Goal: Obtain resource: Obtain resource

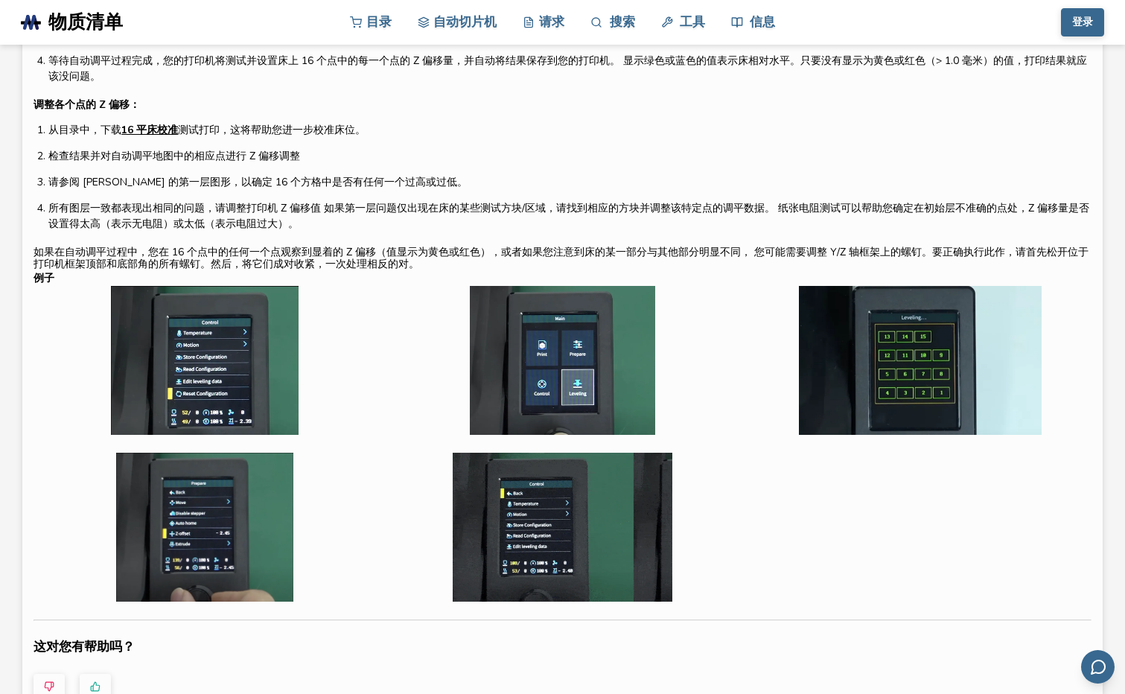
drag, startPoint x: 736, startPoint y: 149, endPoint x: 734, endPoint y: 229, distance: 80.4
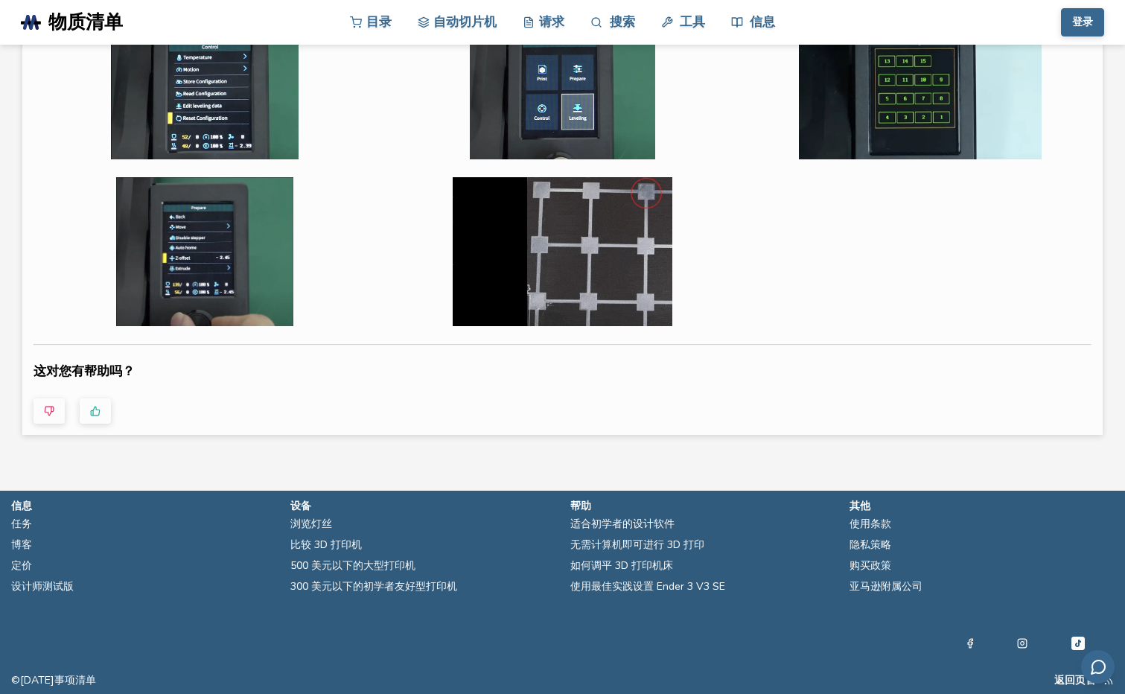
drag, startPoint x: 735, startPoint y: 211, endPoint x: 721, endPoint y: 307, distance: 97.1
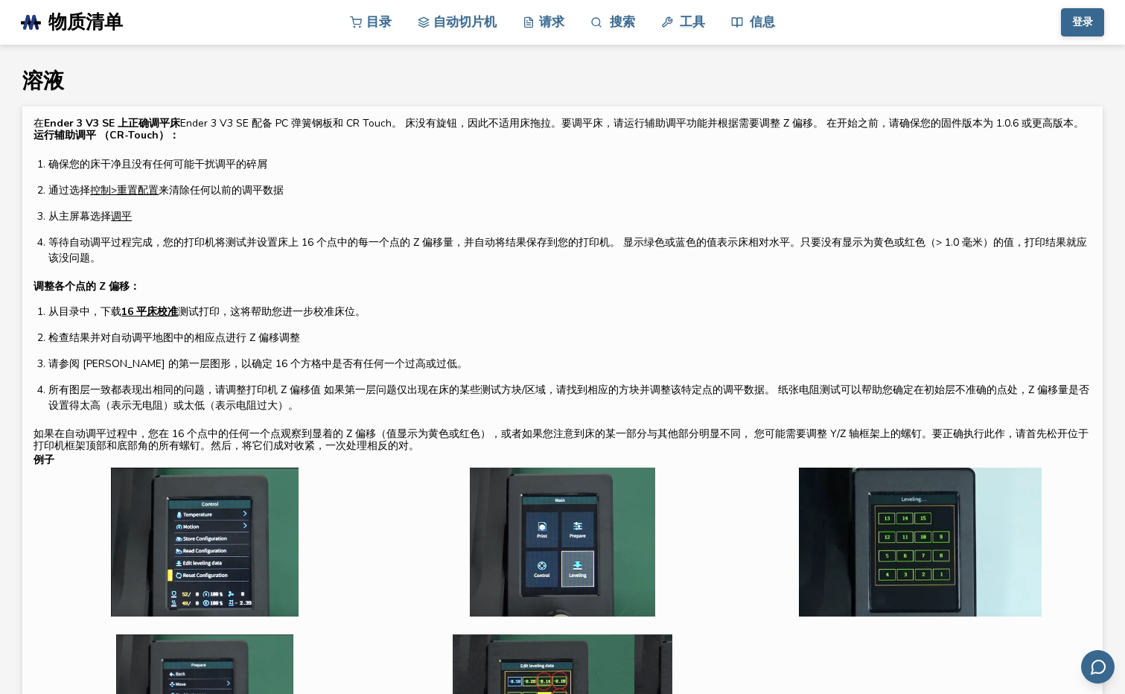
drag, startPoint x: 720, startPoint y: 293, endPoint x: 715, endPoint y: 185, distance: 108.8
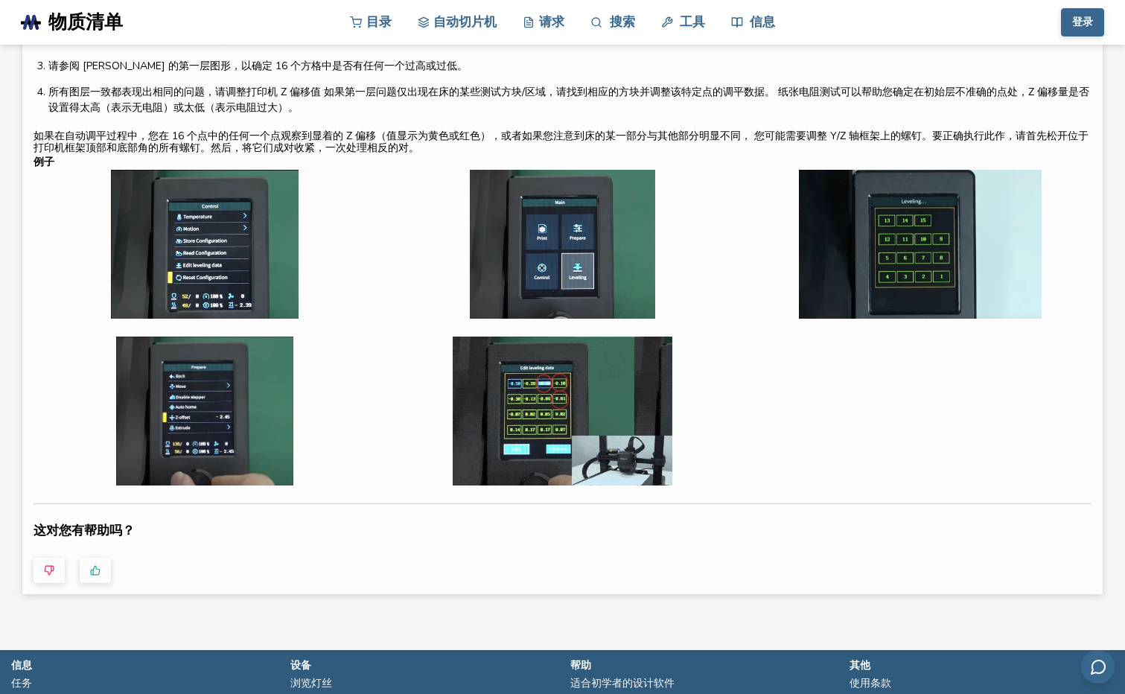
scroll to position [74, 0]
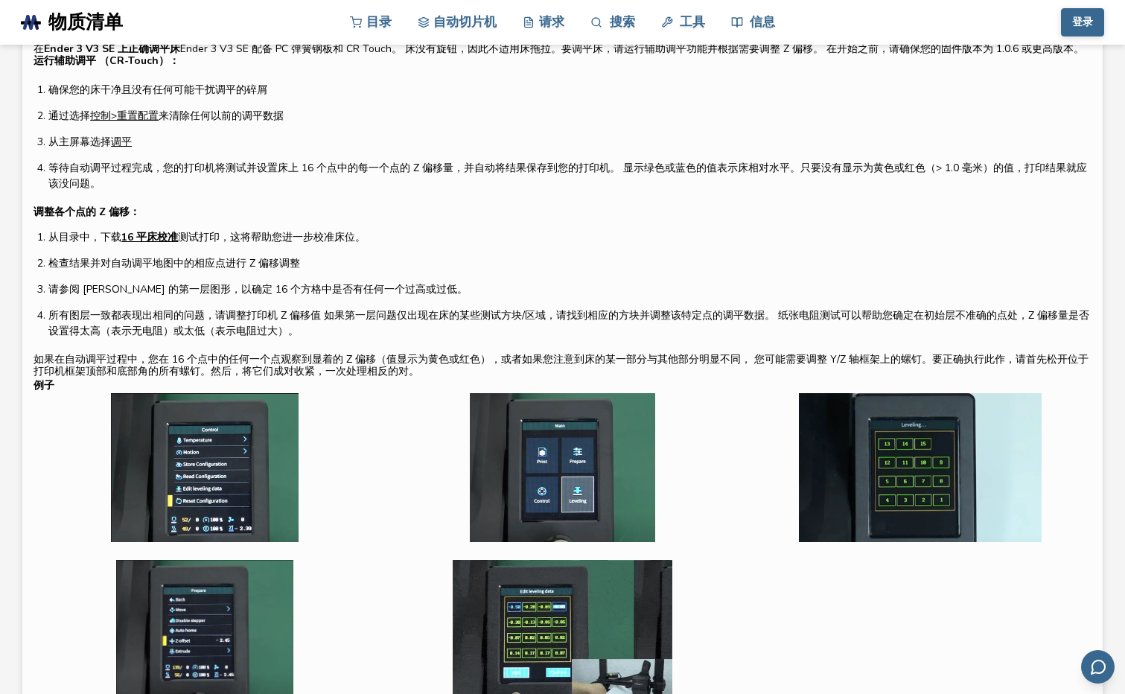
click at [167, 240] on link "16 平床校准" at bounding box center [149, 237] width 57 height 16
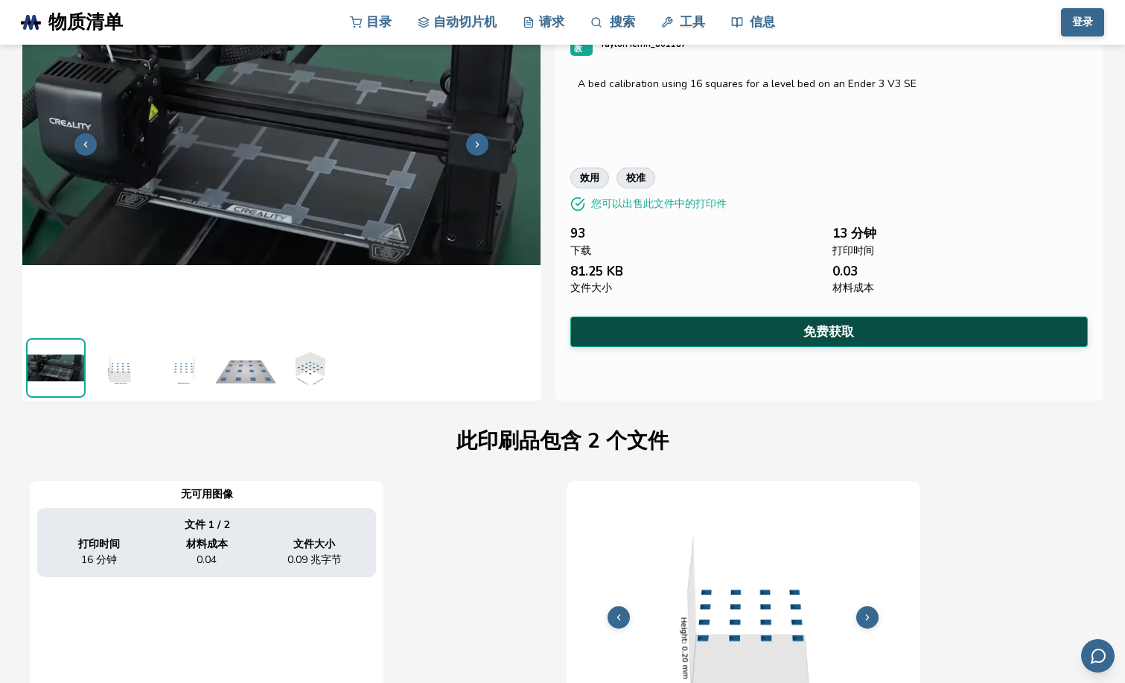
scroll to position [0, 6]
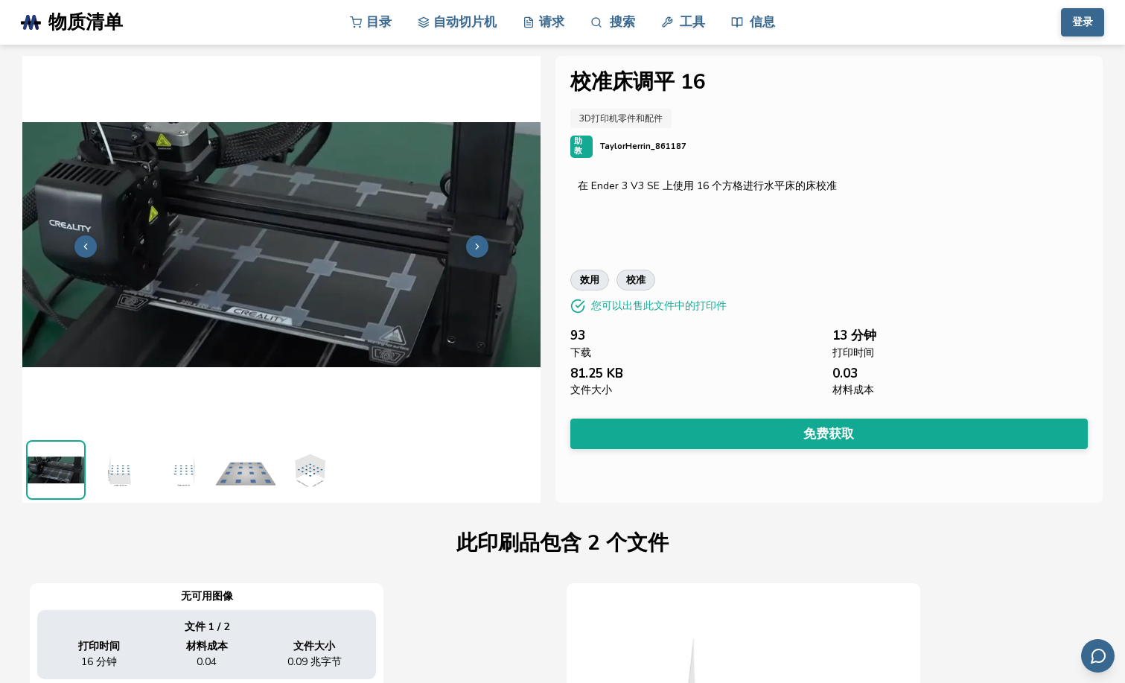
click at [679, 409] on div "校准床调平 16 3D打印机零件和配件 助教 TaylorHerrin_861187 在 Ender 3 V3 SE 上使用 16 个方格进行水平床的床校准 …" at bounding box center [828, 279] width 547 height 447
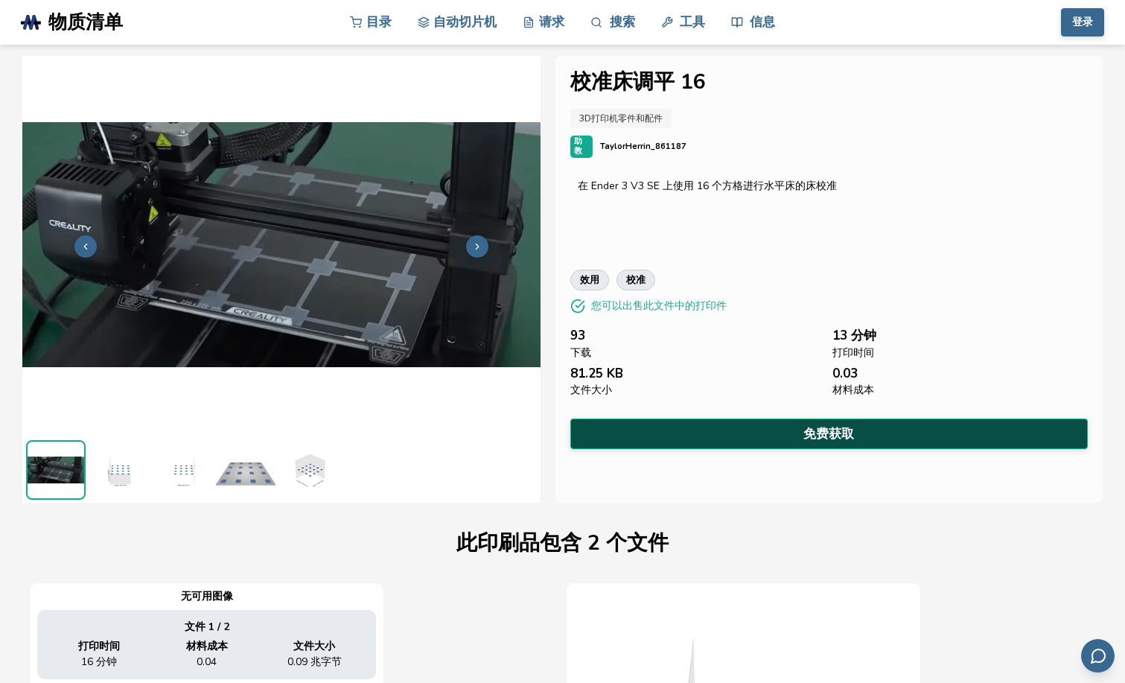
click at [684, 422] on button "免费获取" at bounding box center [828, 433] width 517 height 31
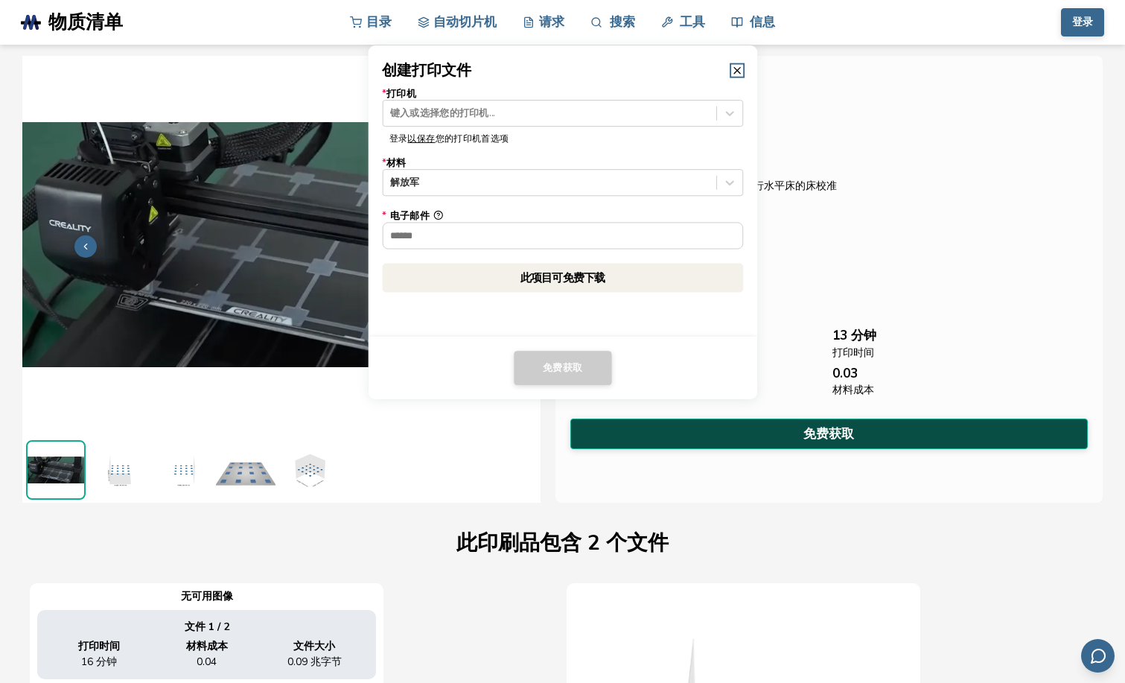
scroll to position [0, 0]
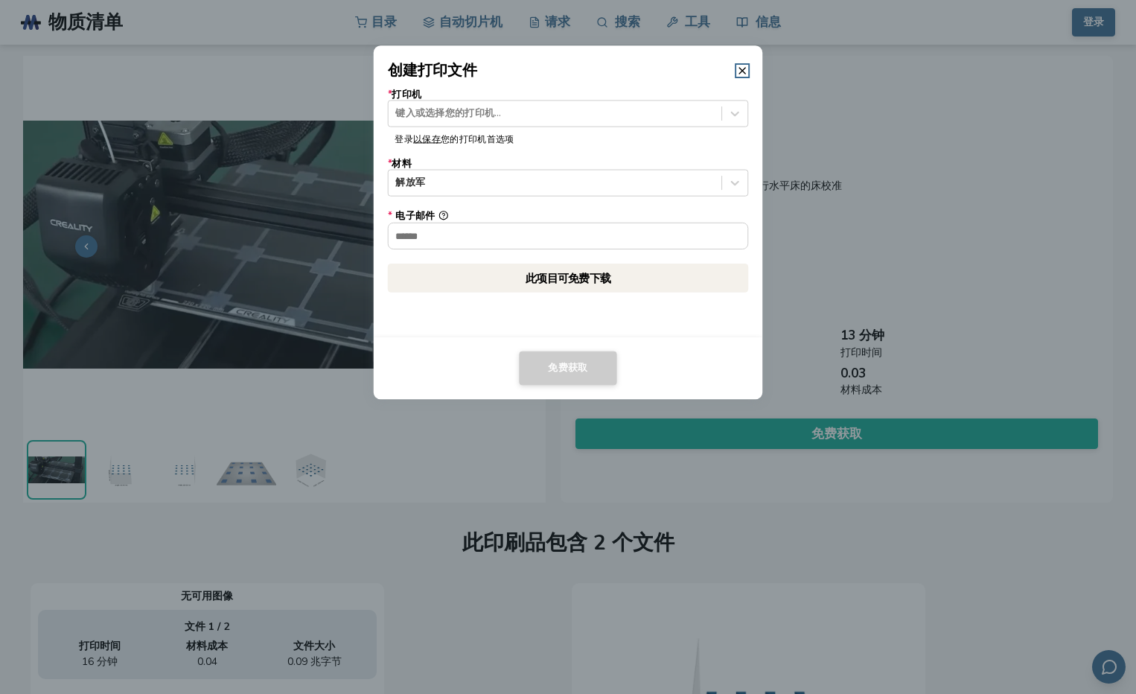
click at [730, 66] on header "创建打印文件" at bounding box center [568, 63] width 389 height 36
click at [751, 66] on header "创建打印文件" at bounding box center [568, 63] width 389 height 36
click at [747, 68] on icon at bounding box center [742, 71] width 12 height 12
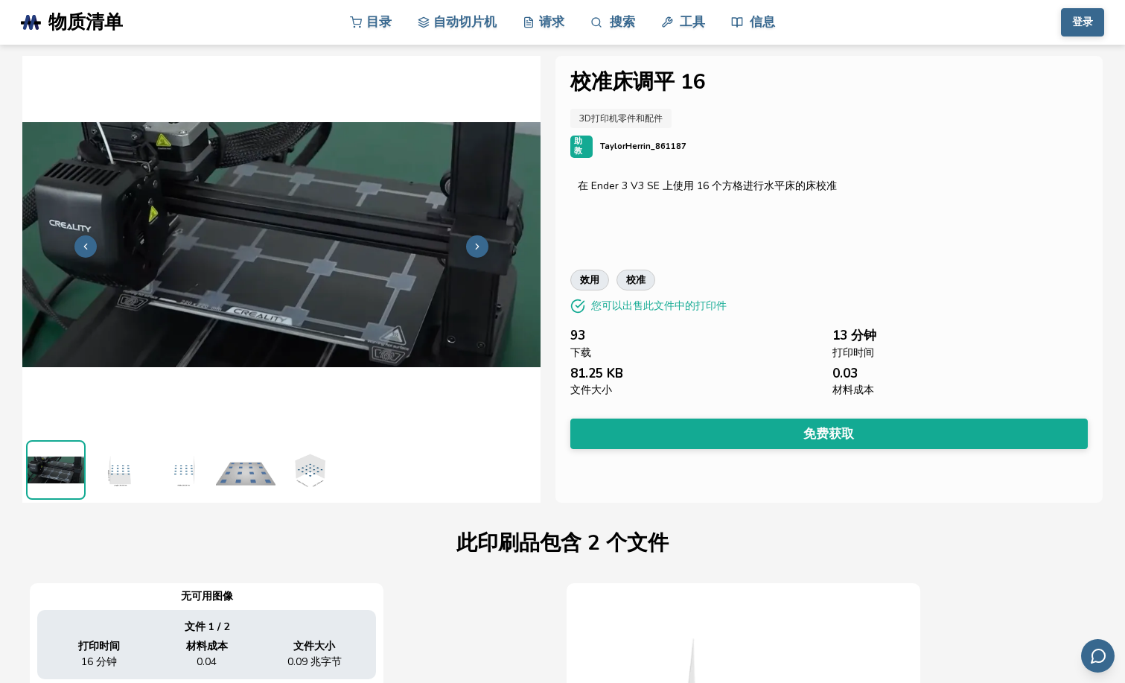
click at [151, 459] on ul at bounding box center [280, 469] width 517 height 66
click at [124, 465] on img at bounding box center [119, 470] width 60 height 60
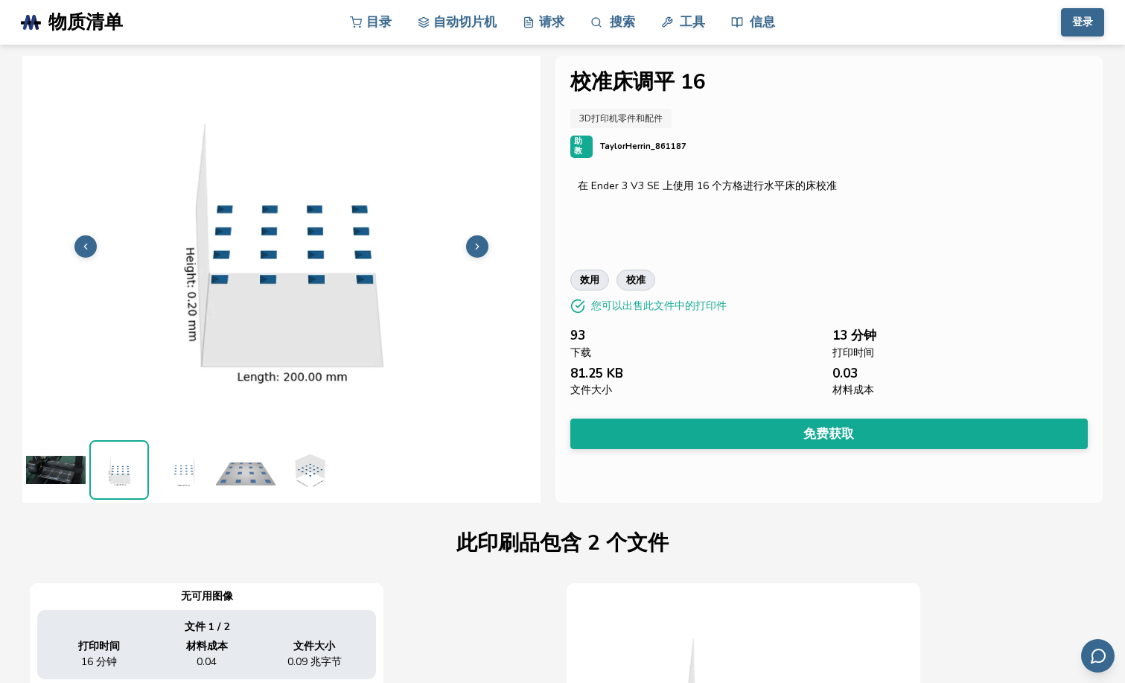
click at [182, 467] on img at bounding box center [183, 470] width 60 height 60
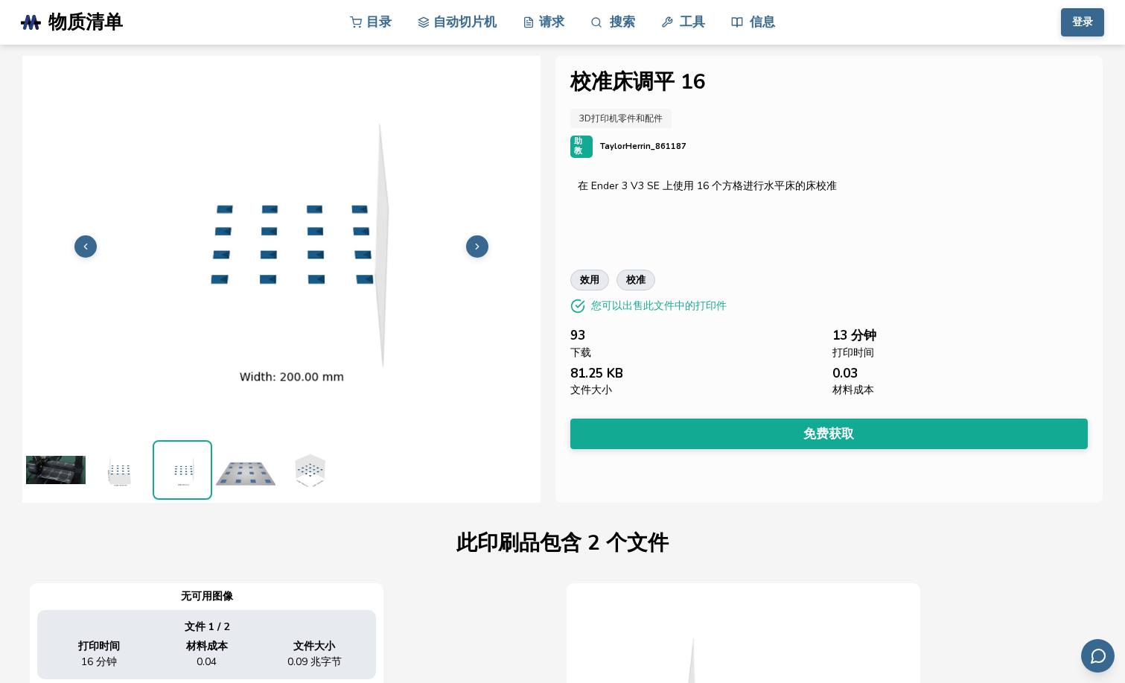
click at [216, 463] on img at bounding box center [246, 470] width 60 height 60
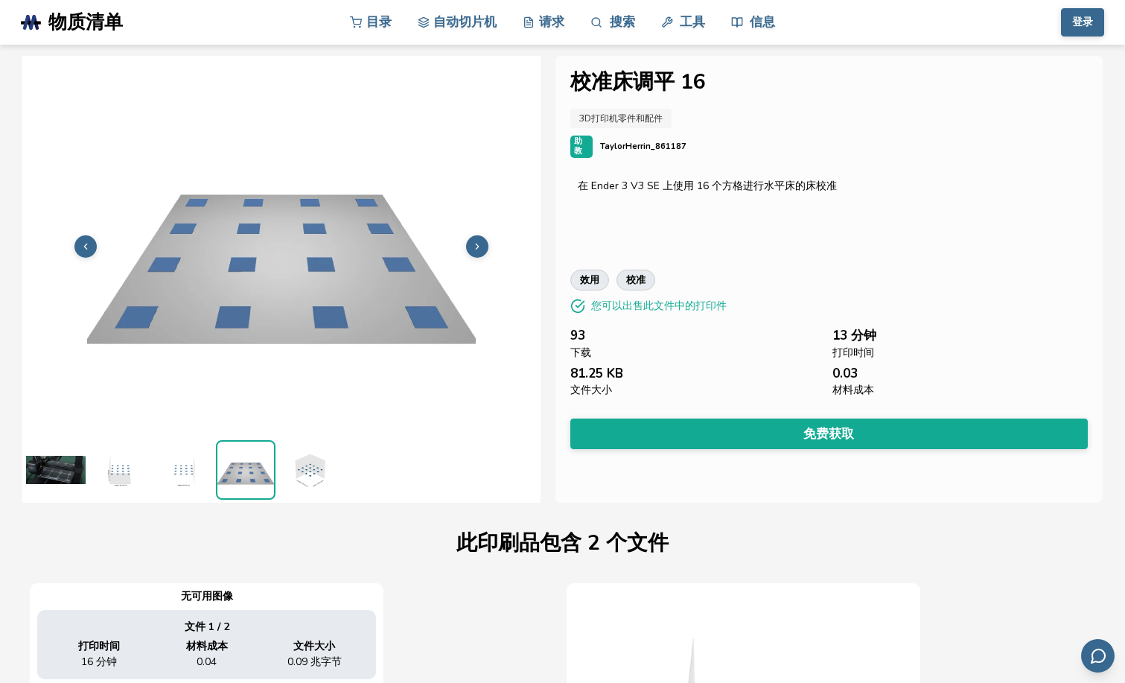
click at [290, 479] on img at bounding box center [309, 470] width 60 height 60
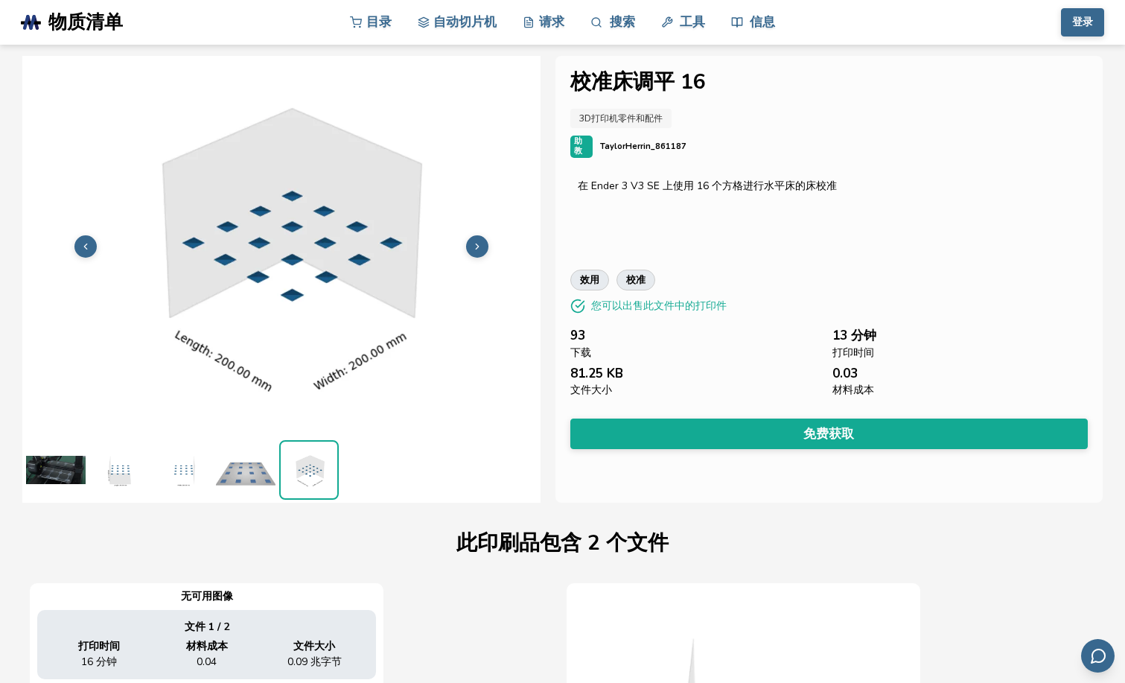
click at [235, 451] on img at bounding box center [246, 470] width 60 height 60
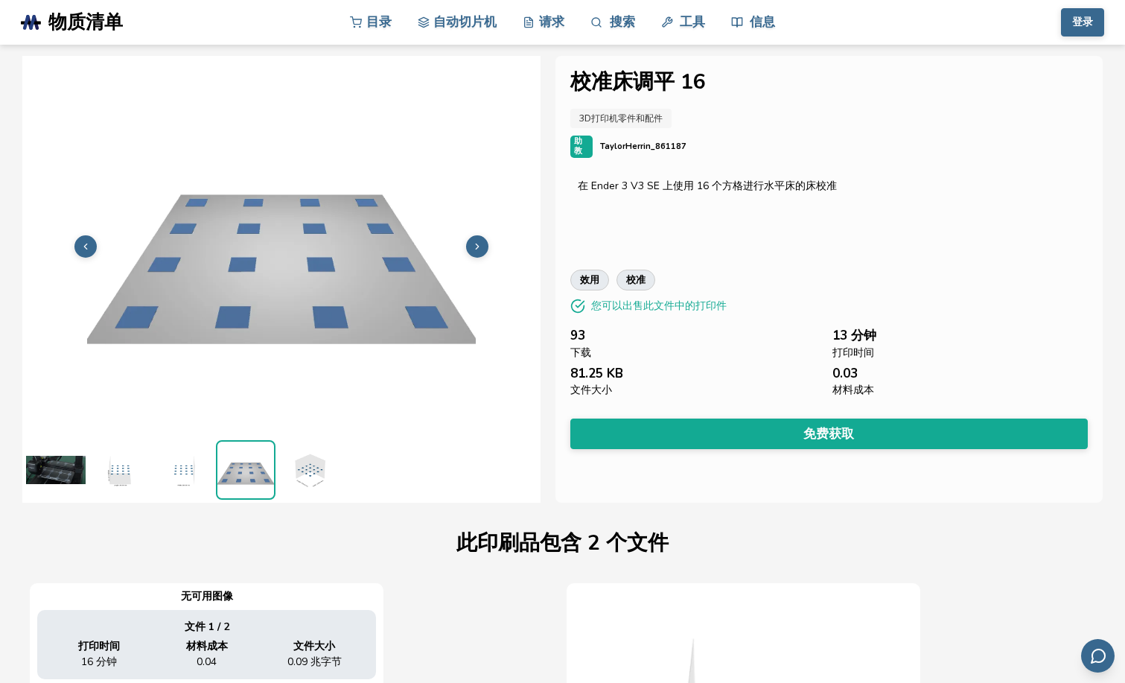
click at [163, 459] on img at bounding box center [183, 470] width 60 height 60
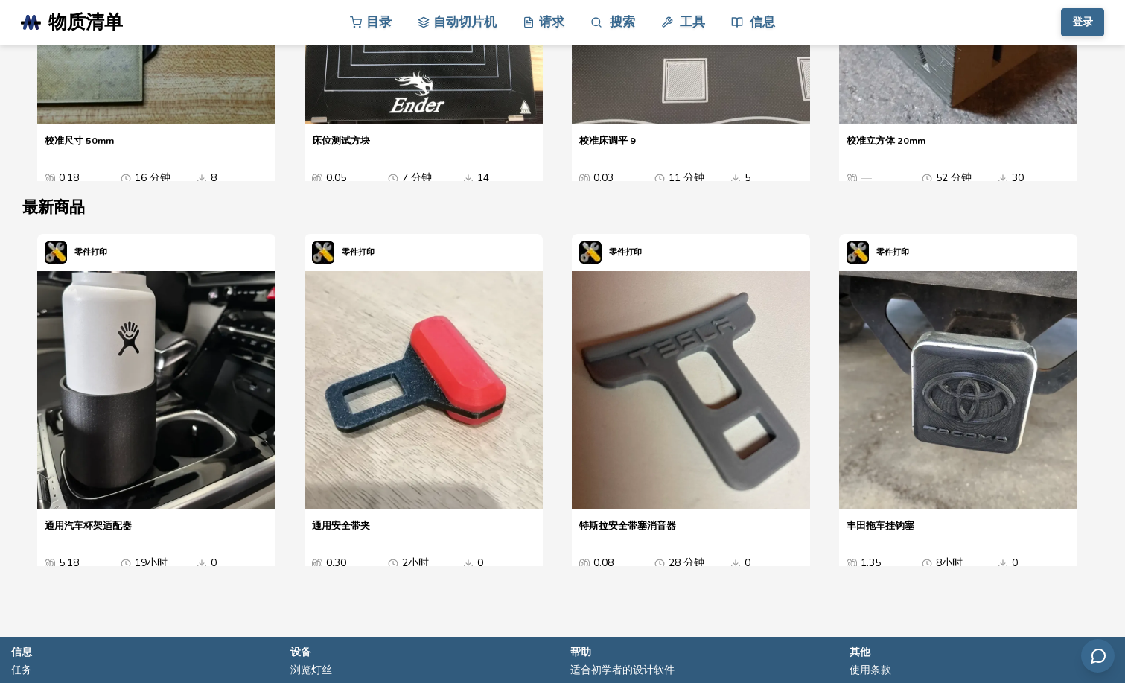
scroll to position [1787, 0]
